Goal: Navigation & Orientation: Find specific page/section

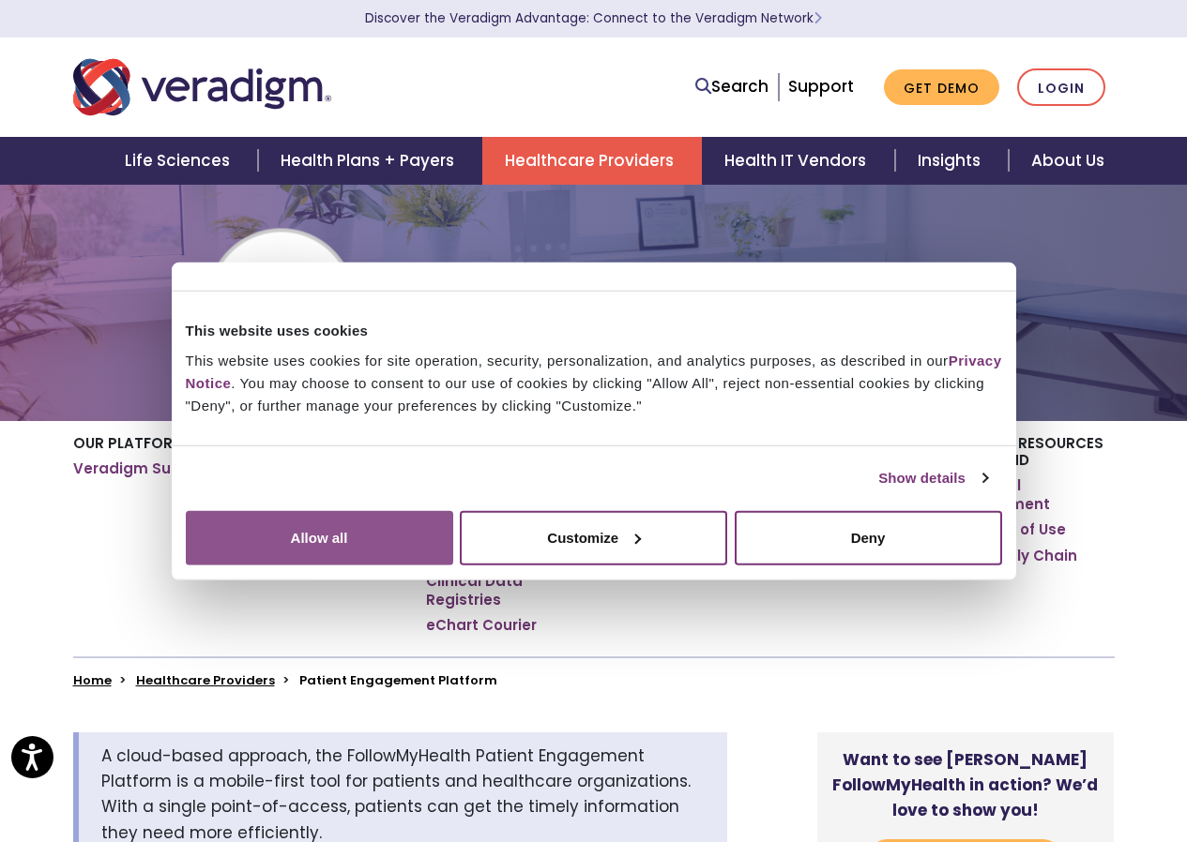
click at [453, 565] on button "Allow all" at bounding box center [319, 537] width 267 height 54
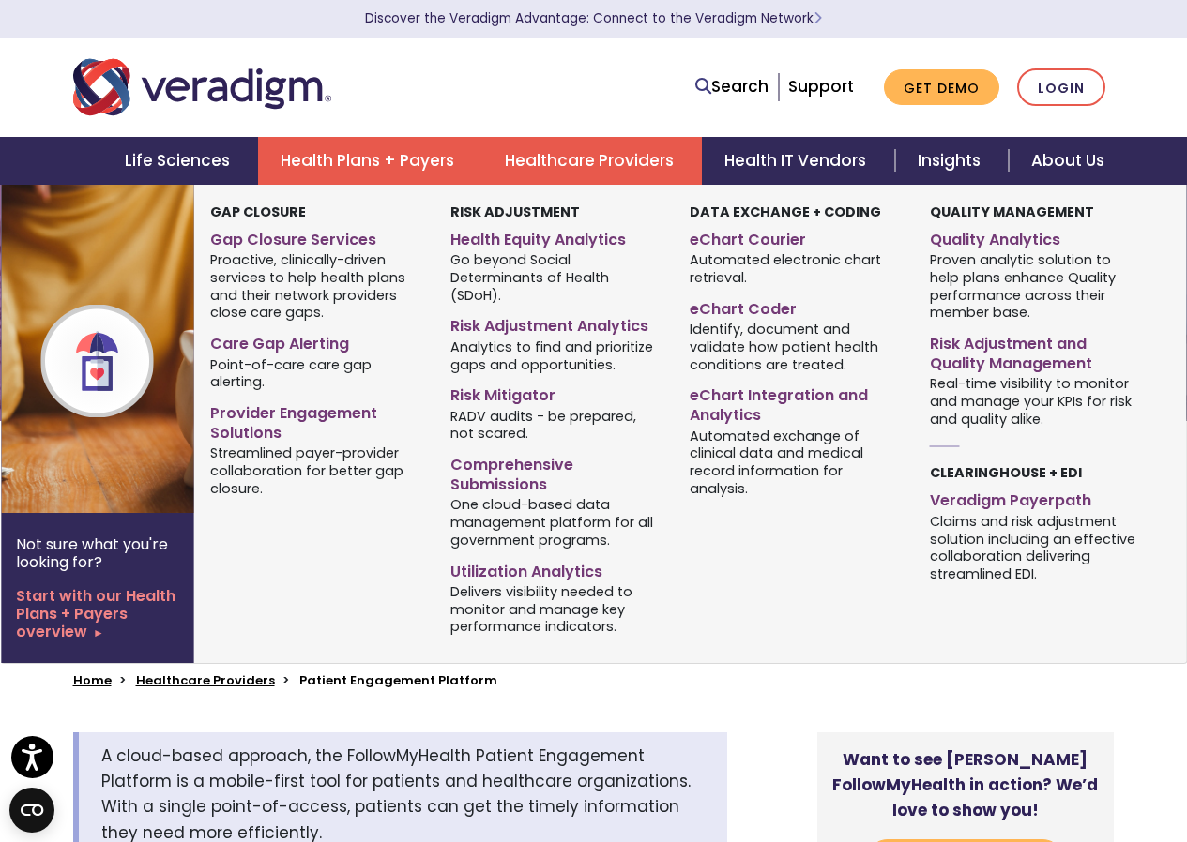
click at [273, 165] on link "Health Plans + Payers" at bounding box center [370, 161] width 224 height 48
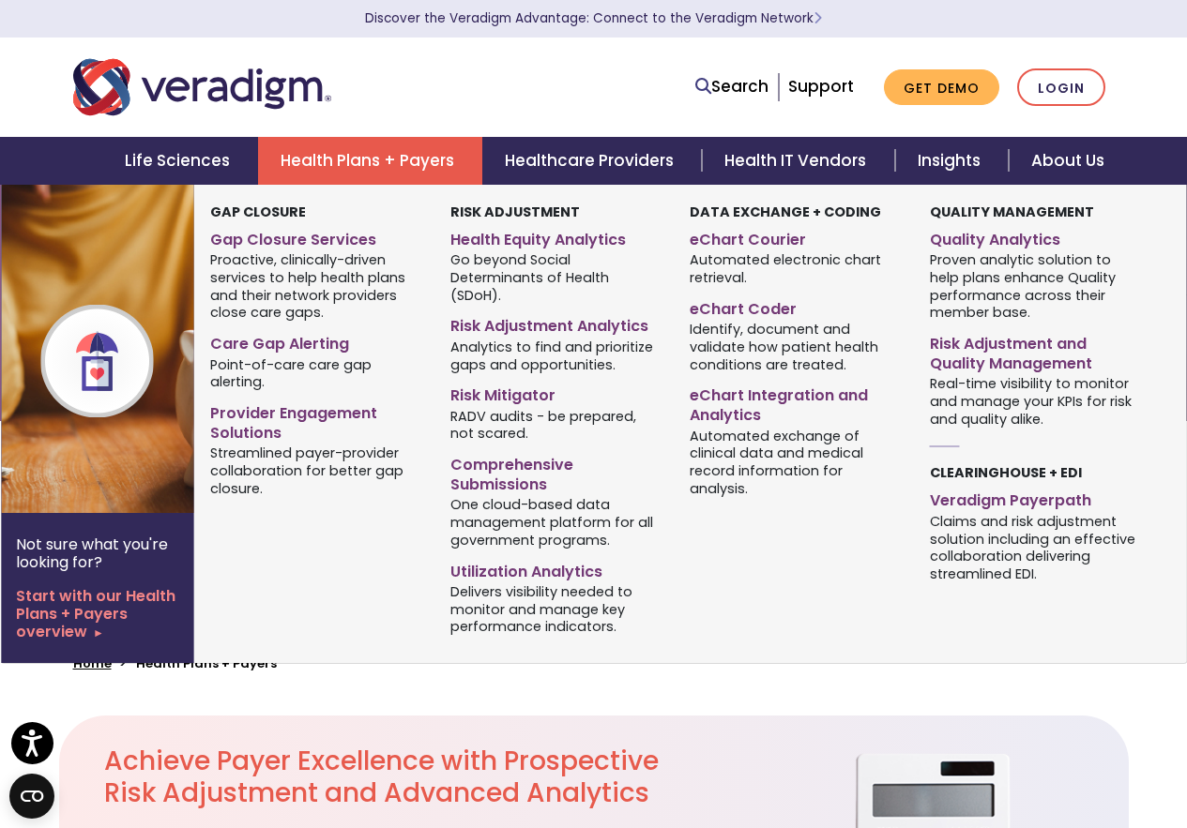
click at [400, 152] on link "Health Plans + Payers" at bounding box center [370, 161] width 224 height 48
